Goal: Find specific page/section: Find specific page/section

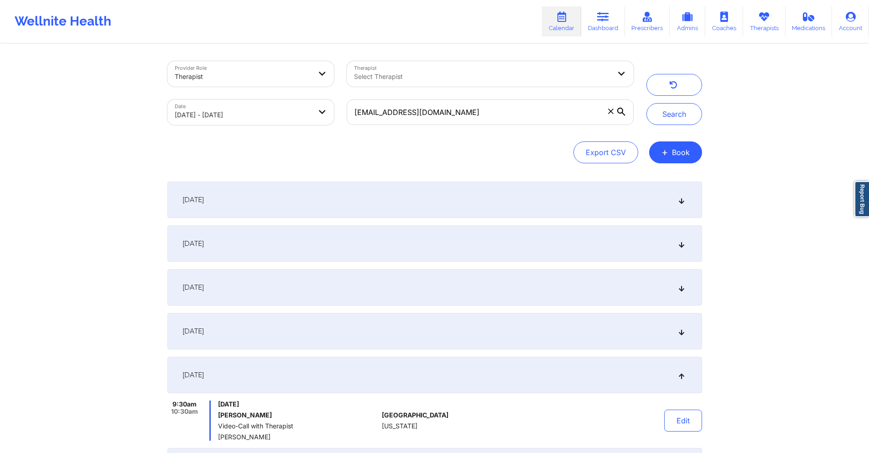
click at [462, 122] on input "[EMAIL_ADDRESS][DOMAIN_NAME]" at bounding box center [490, 112] width 286 height 26
click at [688, 107] on button "Search" at bounding box center [674, 114] width 56 height 22
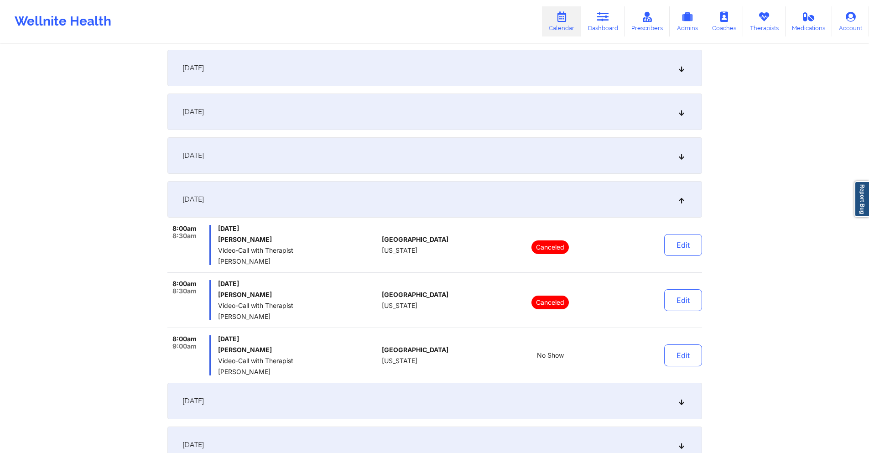
scroll to position [182, 0]
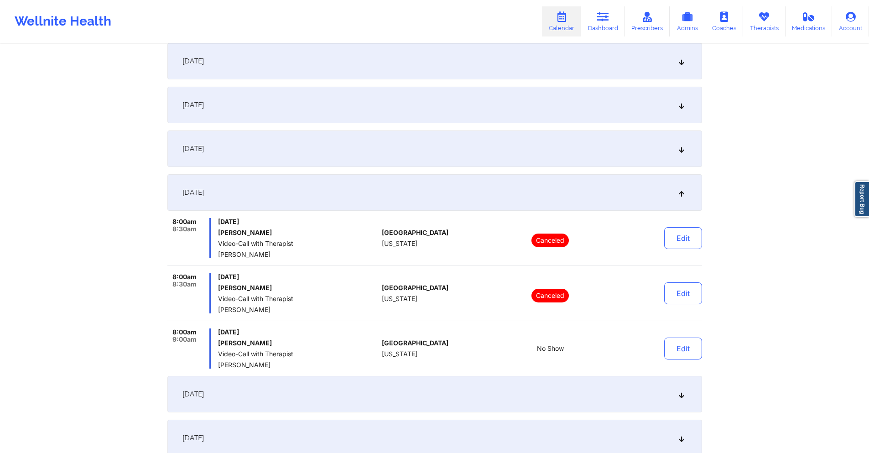
click at [316, 145] on div "September 18, 2025" at bounding box center [434, 148] width 534 height 36
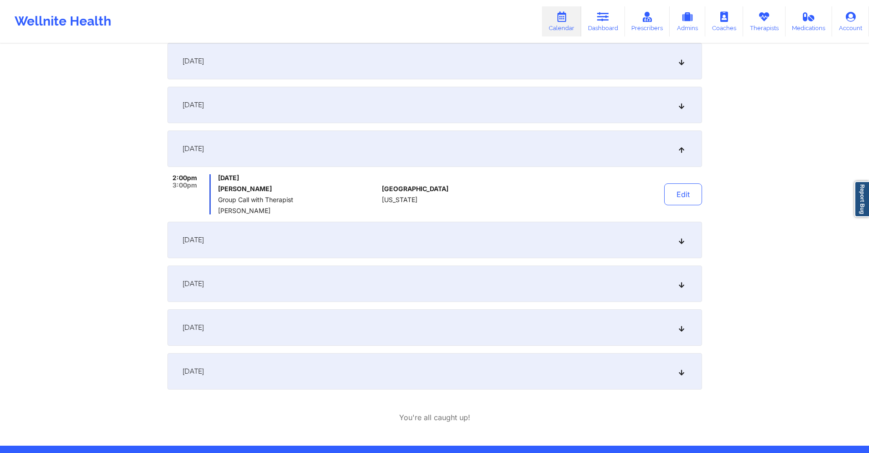
click at [324, 109] on div "September 13, 2025" at bounding box center [434, 105] width 534 height 36
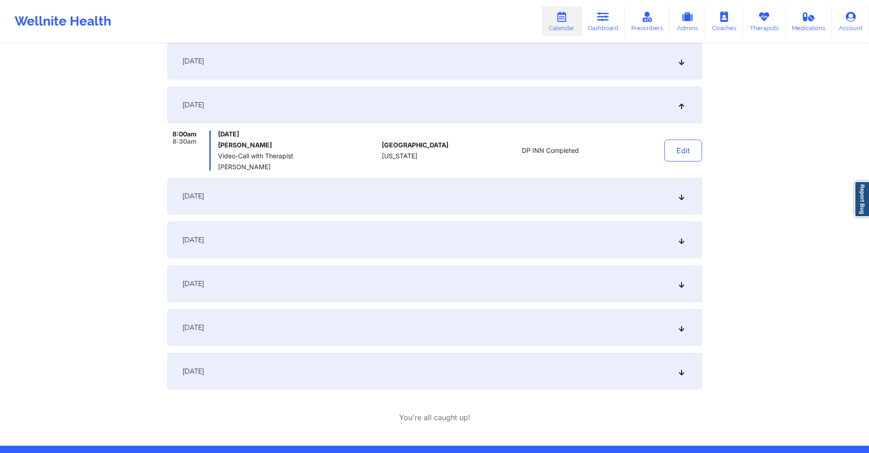
drag, startPoint x: 300, startPoint y: 192, endPoint x: 301, endPoint y: 179, distance: 13.7
click at [300, 192] on div "September 18, 2025" at bounding box center [434, 196] width 534 height 36
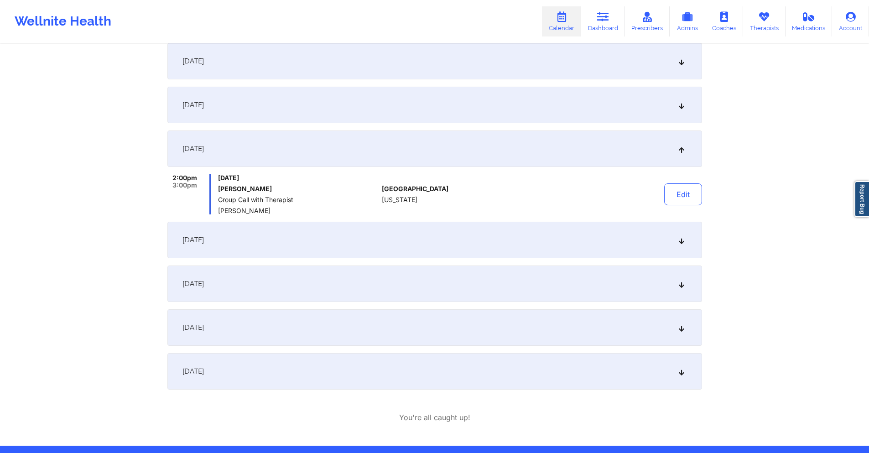
click at [360, 237] on div "September 19, 2025" at bounding box center [434, 240] width 534 height 36
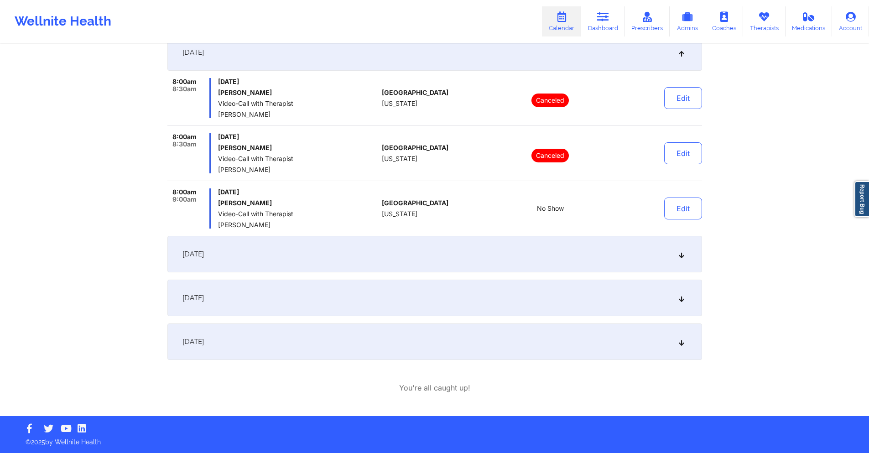
click at [360, 247] on div "September 24, 2025" at bounding box center [434, 254] width 534 height 36
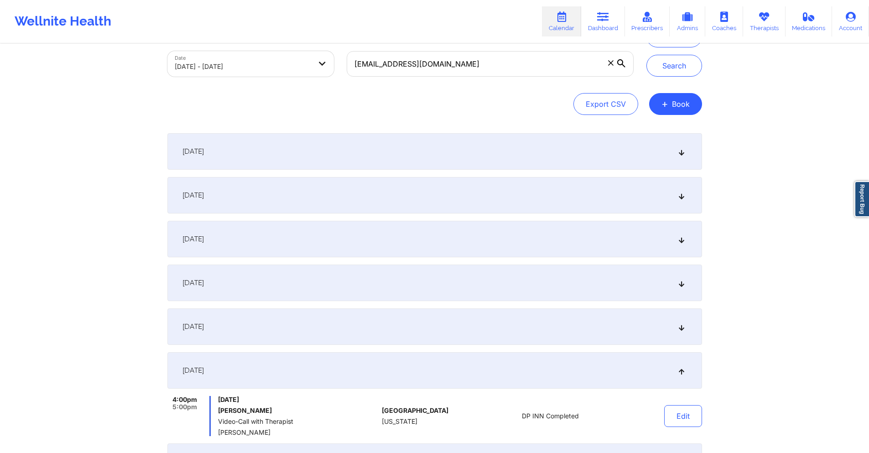
scroll to position [0, 0]
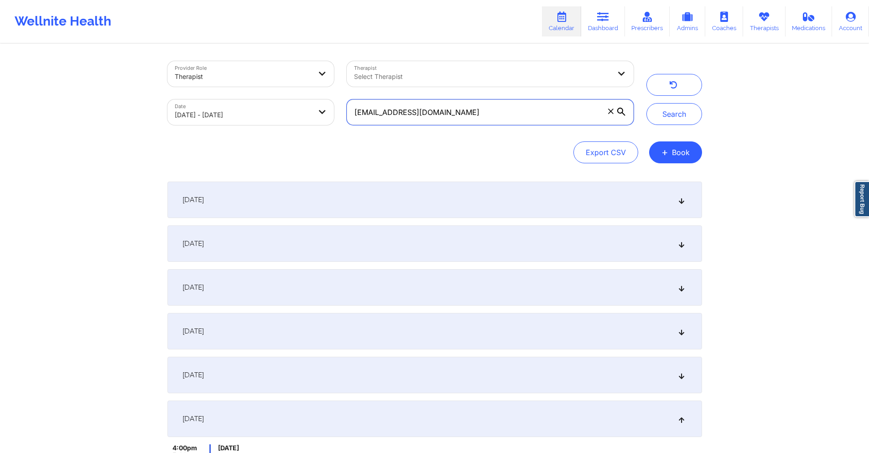
click at [480, 107] on input "jameranbarnes@gmail.com" at bounding box center [490, 112] width 286 height 26
paste input "margaretstein9"
type input "margaretstein9@gmail.com"
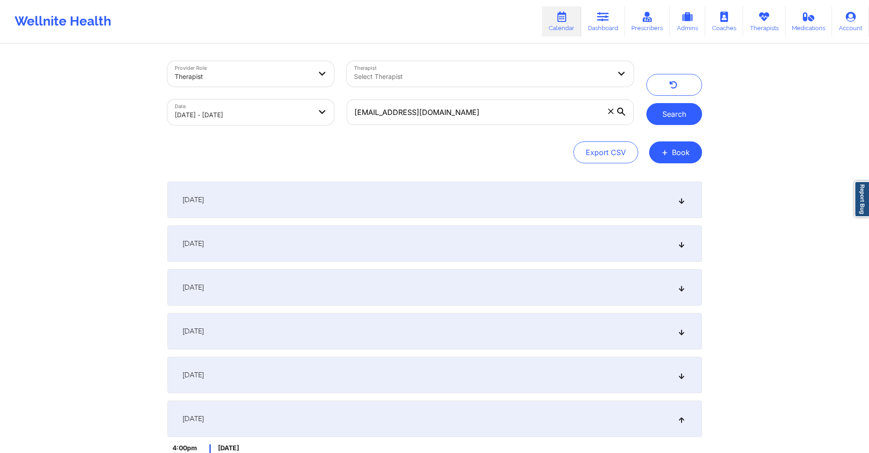
click at [673, 114] on button "Search" at bounding box center [674, 114] width 56 height 22
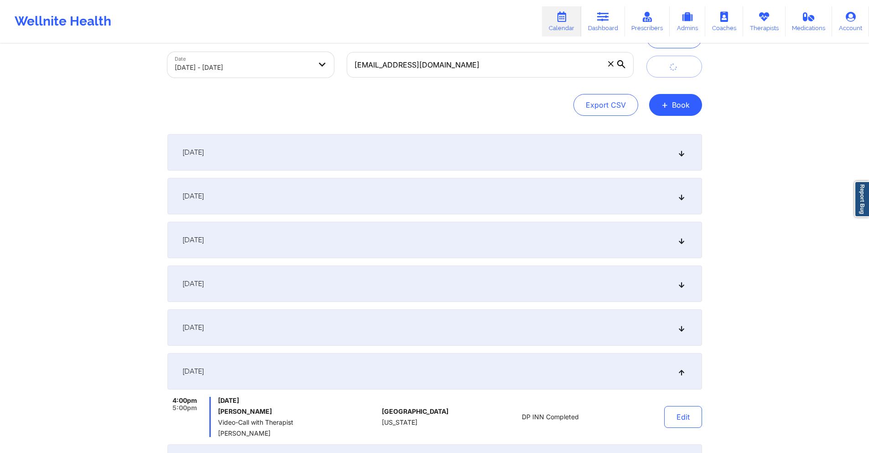
scroll to position [212, 0]
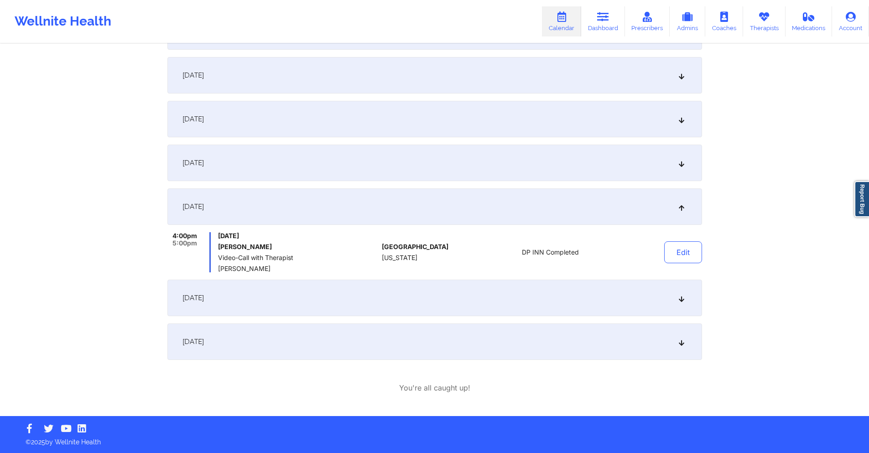
click at [473, 157] on div "September 19, 2025" at bounding box center [434, 163] width 534 height 36
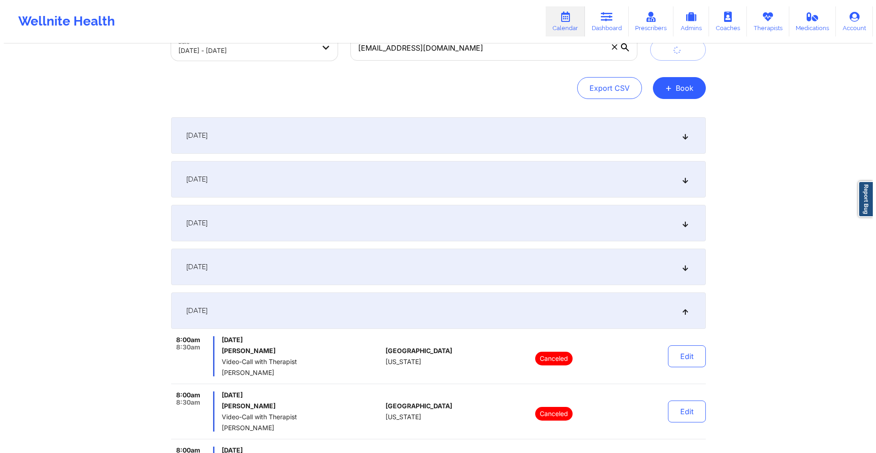
scroll to position [0, 0]
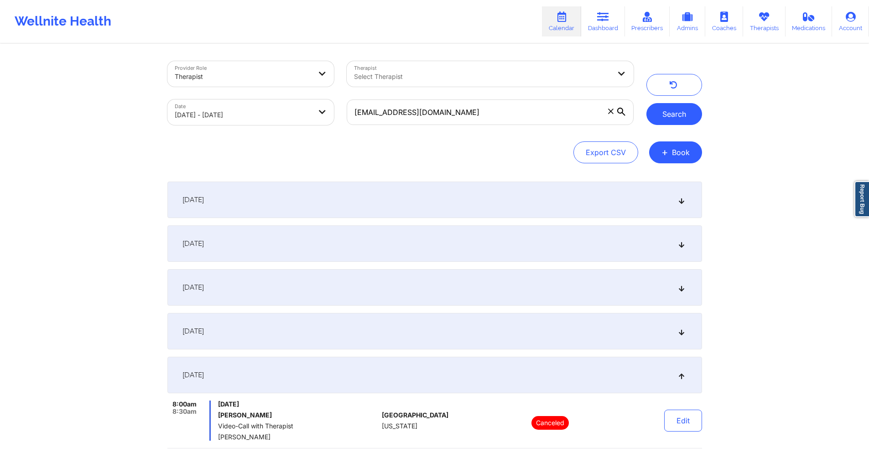
click at [675, 117] on button "Search" at bounding box center [674, 114] width 56 height 22
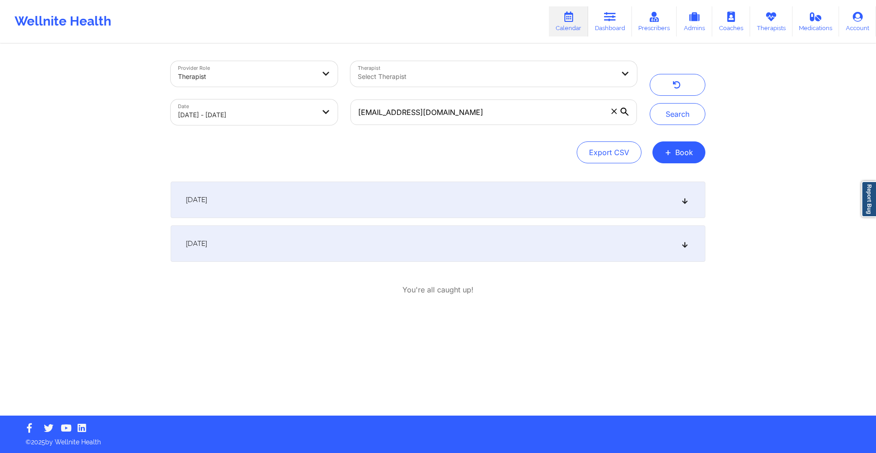
click at [487, 191] on div "September 24, 2025" at bounding box center [438, 199] width 534 height 36
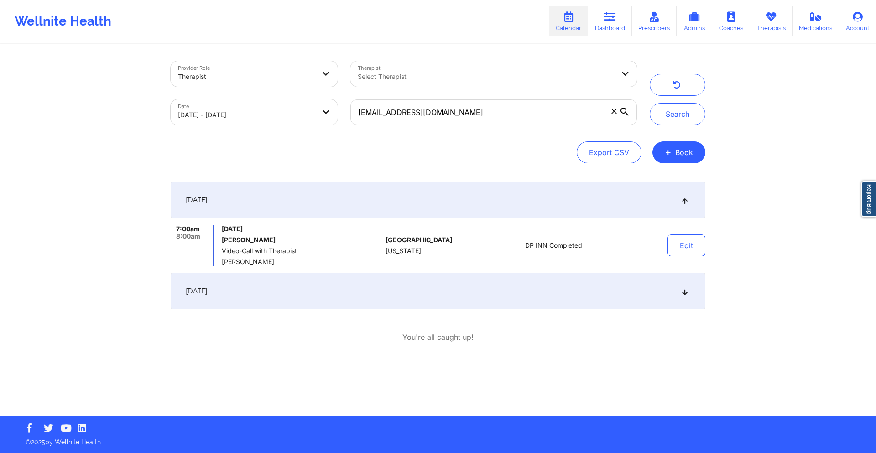
click at [464, 297] on div "September 30, 2025" at bounding box center [438, 291] width 534 height 36
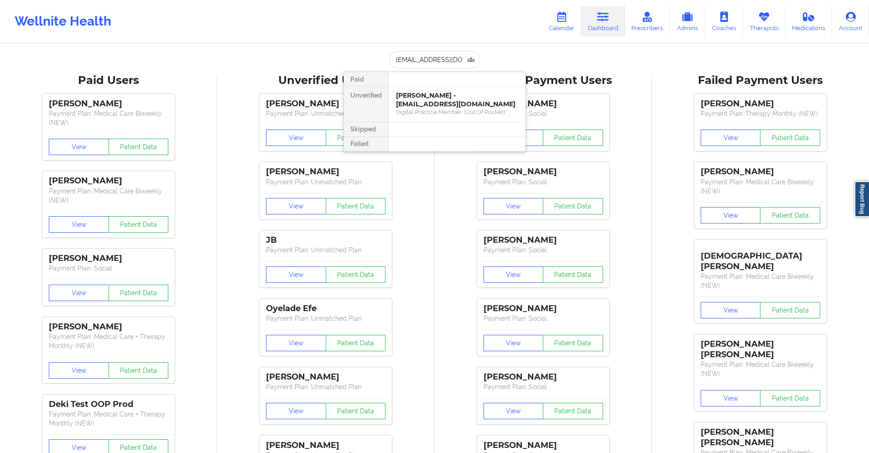
click at [451, 57] on input "[EMAIL_ADDRESS][DOMAIN_NAME]" at bounding box center [434, 59] width 90 height 17
type input "[EMAIL_ADDRESS][DOMAIN_NAME]"
